Goal: Information Seeking & Learning: Learn about a topic

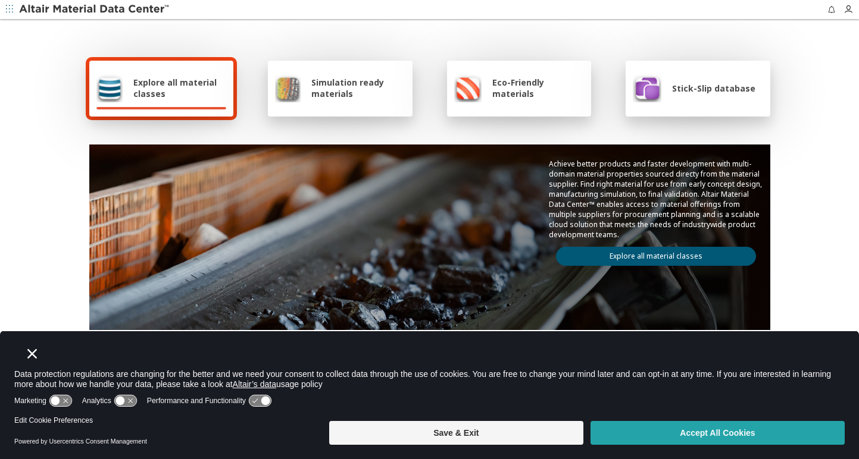
click at [738, 432] on button "Accept All Cookies" at bounding box center [717, 433] width 254 height 24
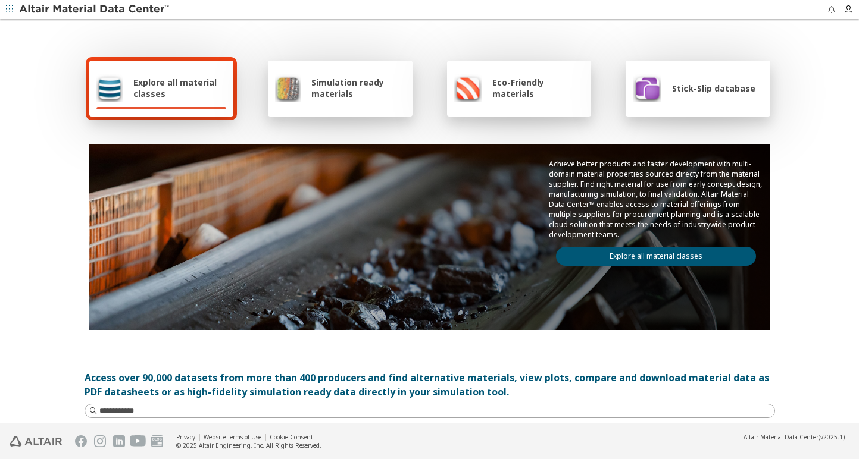
click at [163, 93] on span "Explore all material classes" at bounding box center [179, 88] width 93 height 23
click at [158, 77] on span "Explore all material classes" at bounding box center [179, 88] width 93 height 23
click at [153, 108] on div at bounding box center [161, 108] width 130 height 2
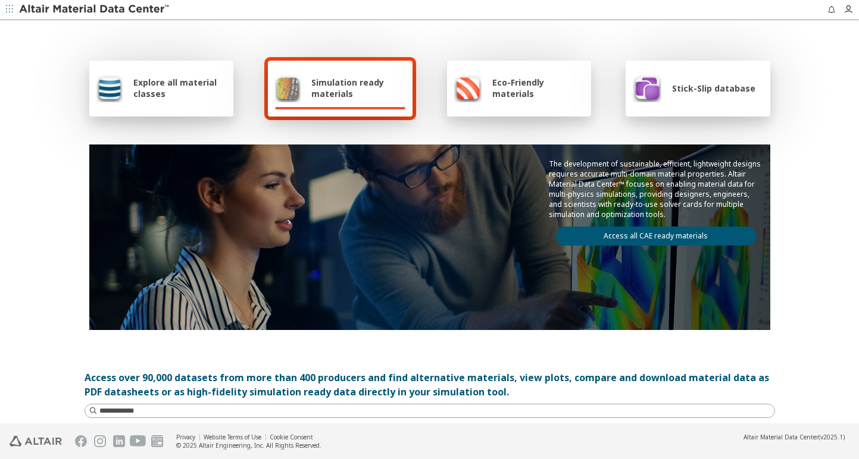
click at [331, 93] on span "Simulation ready materials" at bounding box center [357, 88] width 93 height 23
click at [192, 81] on span "Explore all material classes" at bounding box center [179, 88] width 93 height 23
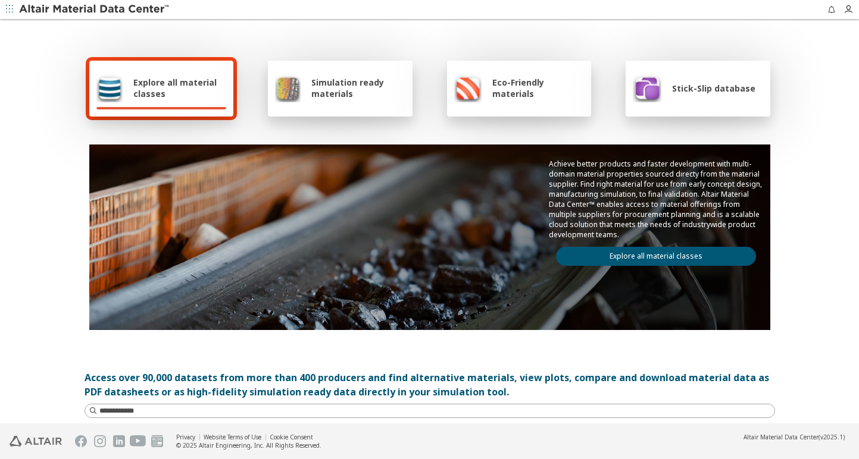
click at [305, 80] on div "Simulation ready materials" at bounding box center [340, 88] width 130 height 29
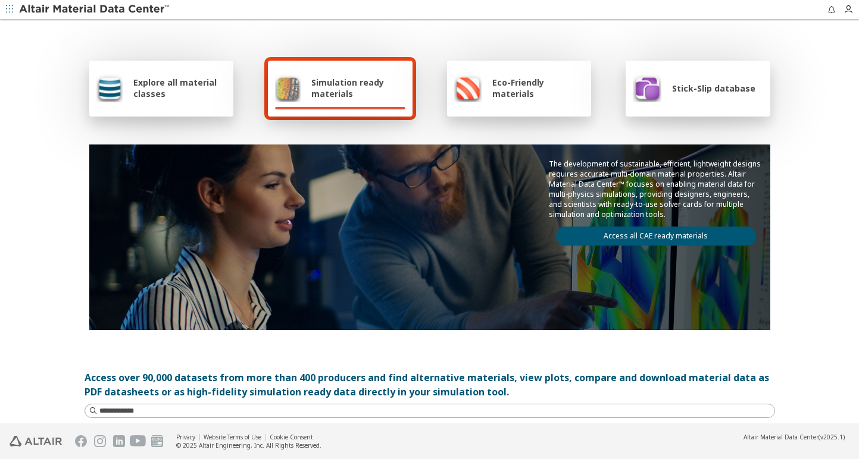
click at [509, 122] on div "Explore all material classes Simulation ready materials Eco-Friendly materials …" at bounding box center [429, 193] width 690 height 345
click at [513, 89] on span "Eco-Friendly materials" at bounding box center [538, 88] width 92 height 23
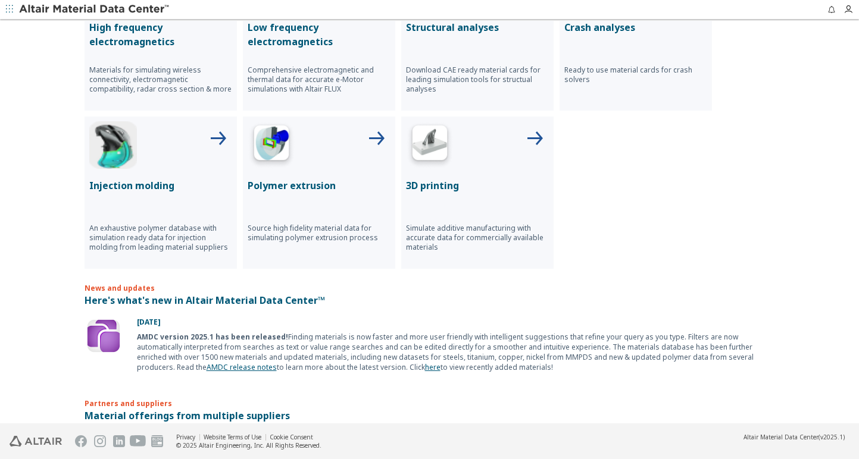
scroll to position [286, 0]
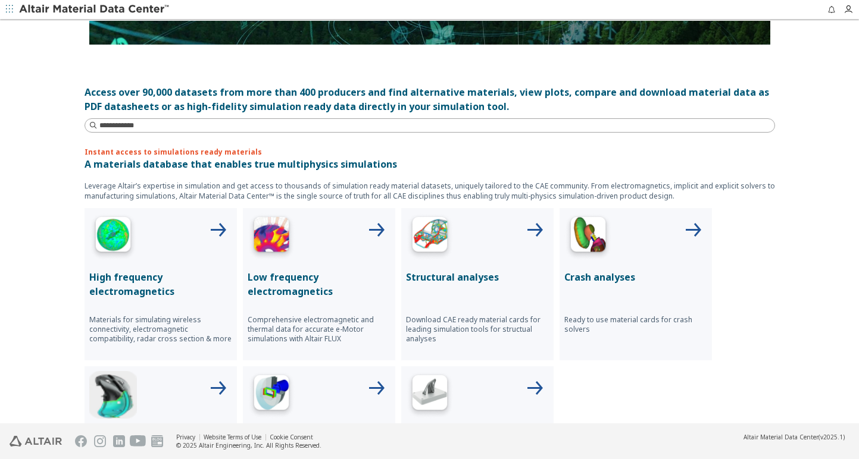
click at [118, 264] on div "High frequency electromagnetics Materials for simulating wireless connectivity,…" at bounding box center [160, 284] width 152 height 152
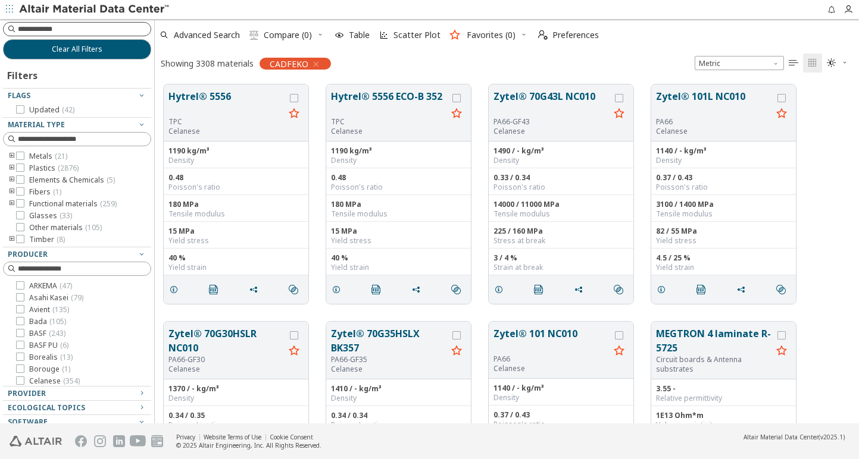
click at [120, 30] on input at bounding box center [84, 29] width 133 height 12
type input "***"
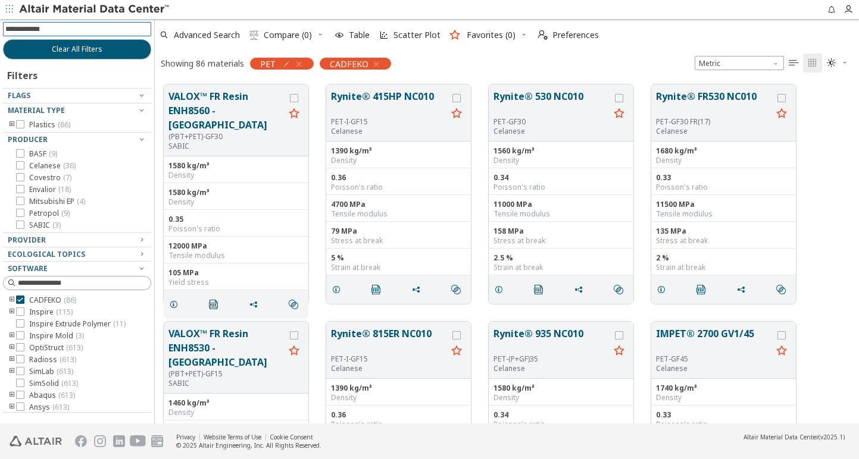
click at [376, 64] on icon "button" at bounding box center [376, 64] width 10 height 10
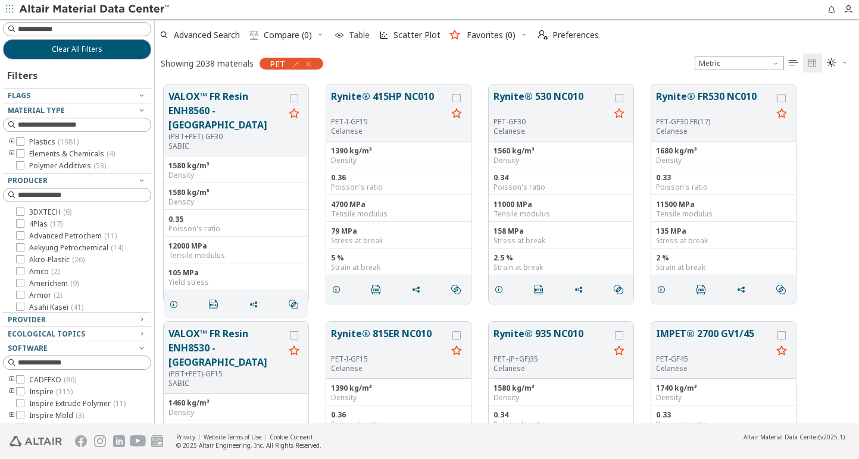
click at [360, 33] on span "Table" at bounding box center [359, 35] width 21 height 8
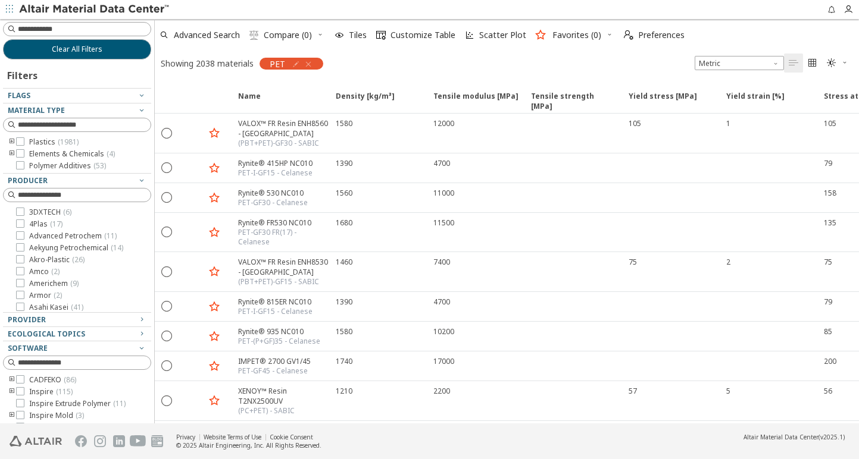
click at [12, 142] on icon "toogle group" at bounding box center [12, 142] width 8 height 10
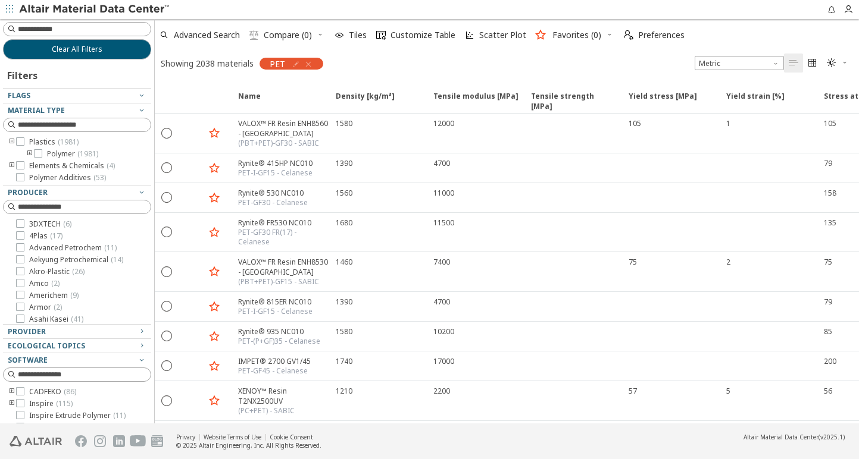
click at [29, 153] on icon "toogle group" at bounding box center [30, 154] width 8 height 10
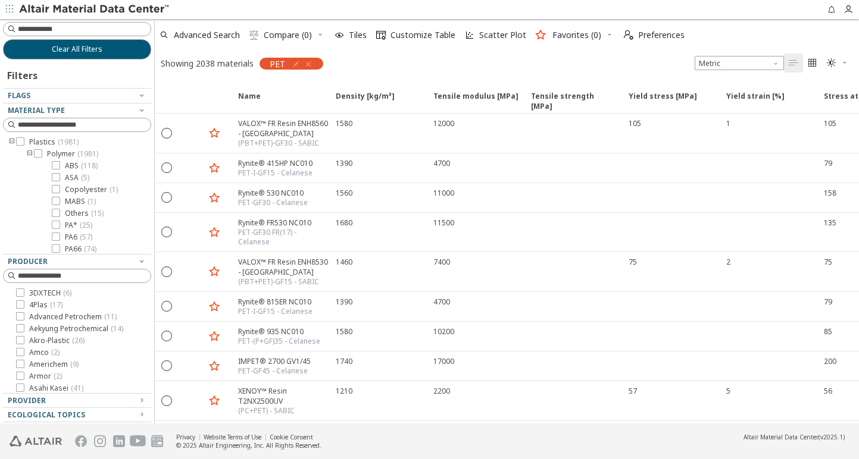
click at [29, 153] on icon "toogle group" at bounding box center [30, 154] width 8 height 10
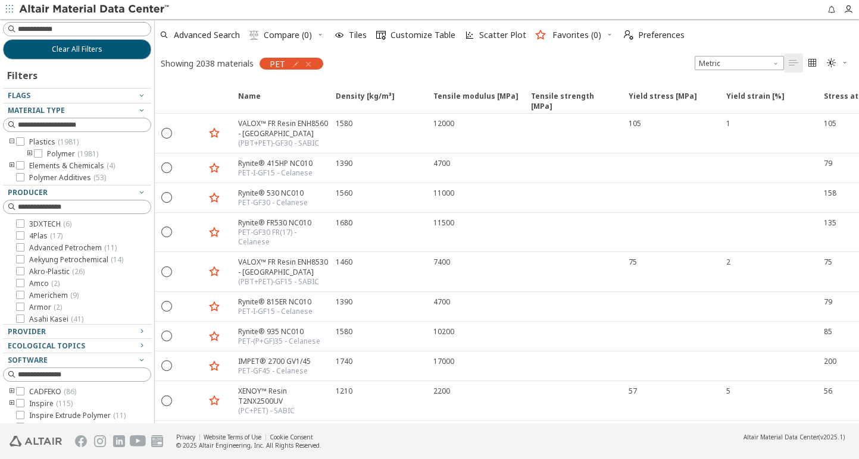
click at [8, 165] on icon "toogle group" at bounding box center [12, 166] width 8 height 10
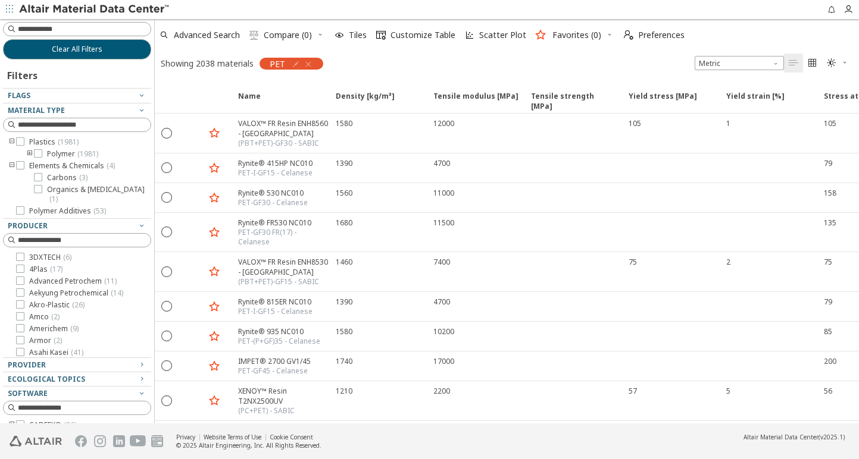
click at [10, 165] on icon "toogle group" at bounding box center [12, 166] width 8 height 10
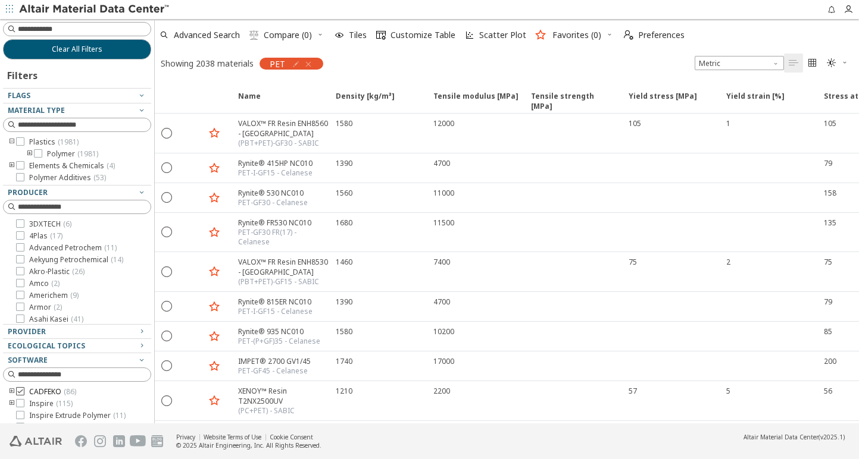
click at [18, 393] on icon at bounding box center [20, 391] width 8 height 8
